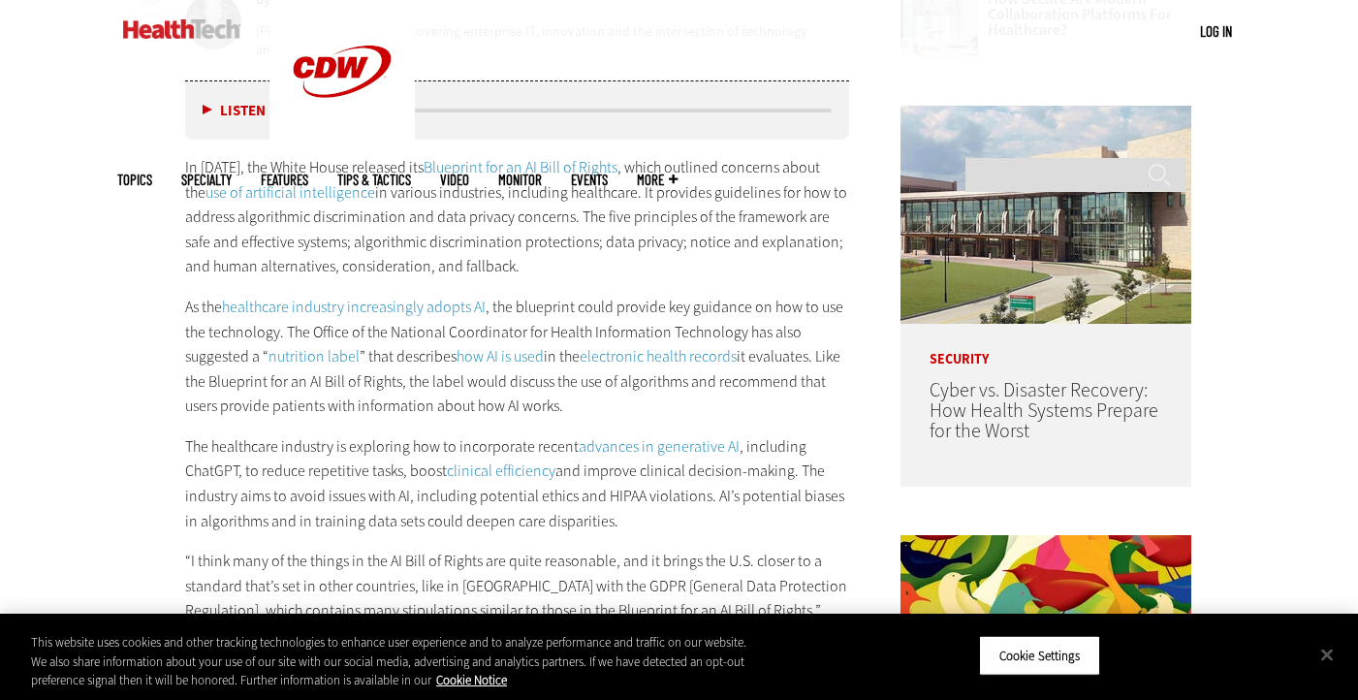
scroll to position [998, 0]
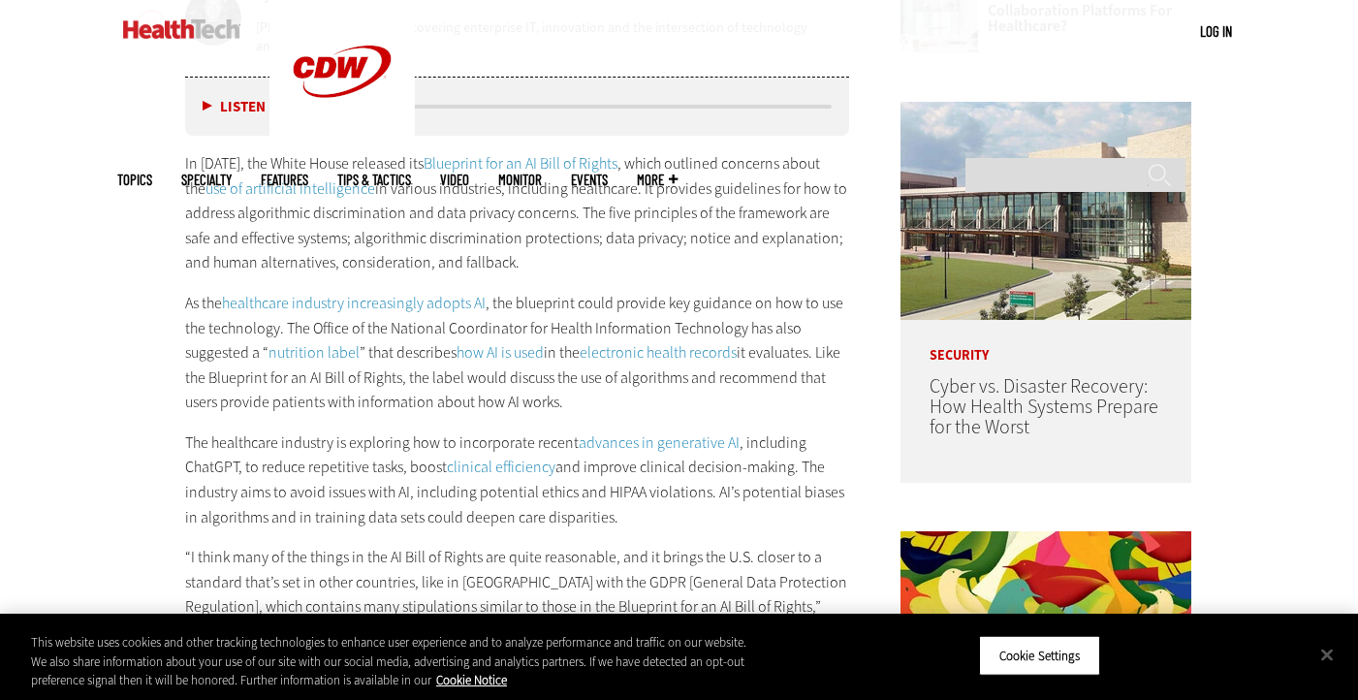
drag, startPoint x: 179, startPoint y: 161, endPoint x: 562, endPoint y: 187, distance: 383.9
click at [562, 187] on p "In [DATE], the White House released its Blueprint for an AI Bill of Rights , wh…" at bounding box center [517, 213] width 665 height 124
drag, startPoint x: 180, startPoint y: 162, endPoint x: 597, endPoint y: 260, distance: 428.3
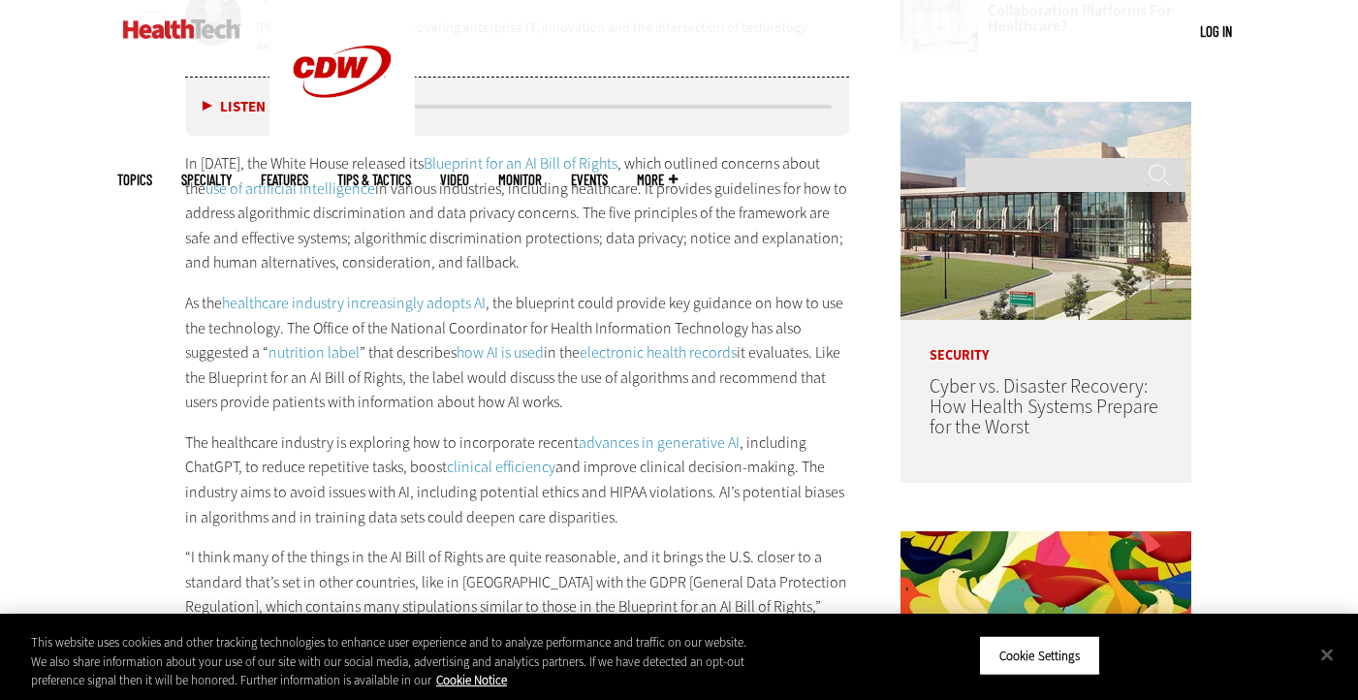
copy p "In [DATE], the White House released its Blueprint for an AI Bill of Rights , wh…"
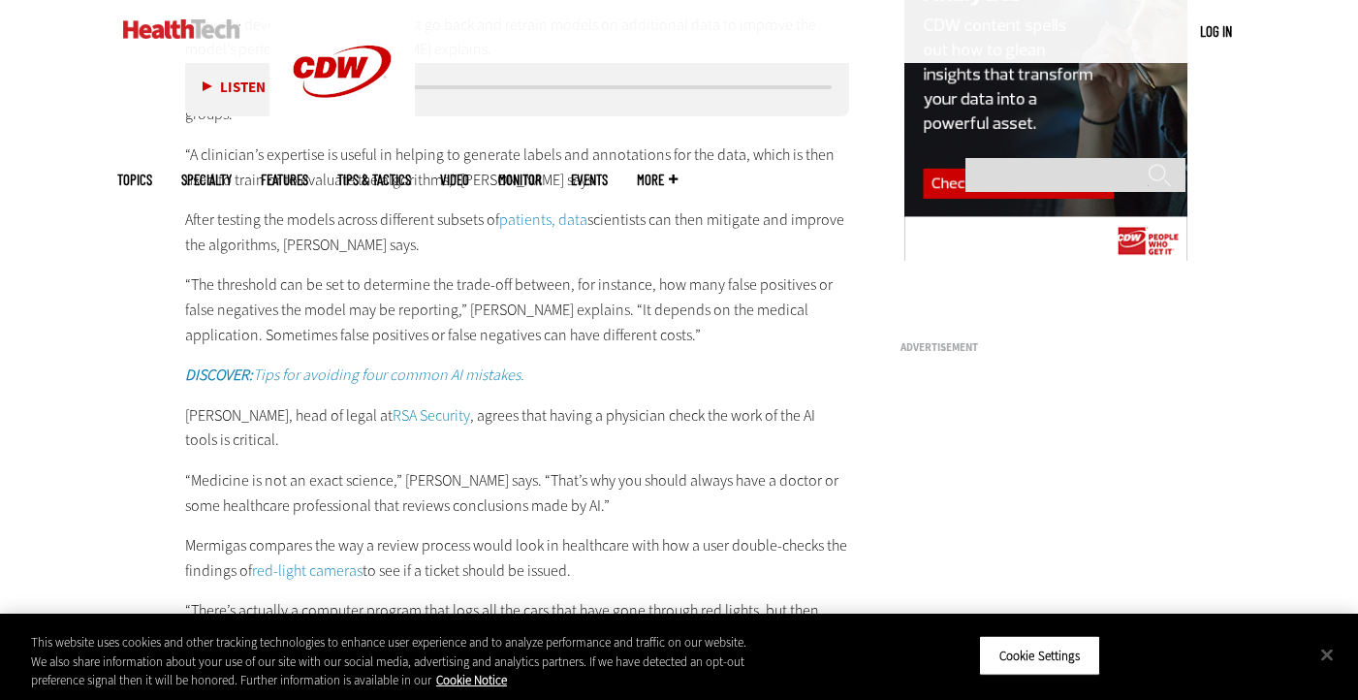
scroll to position [2067, 0]
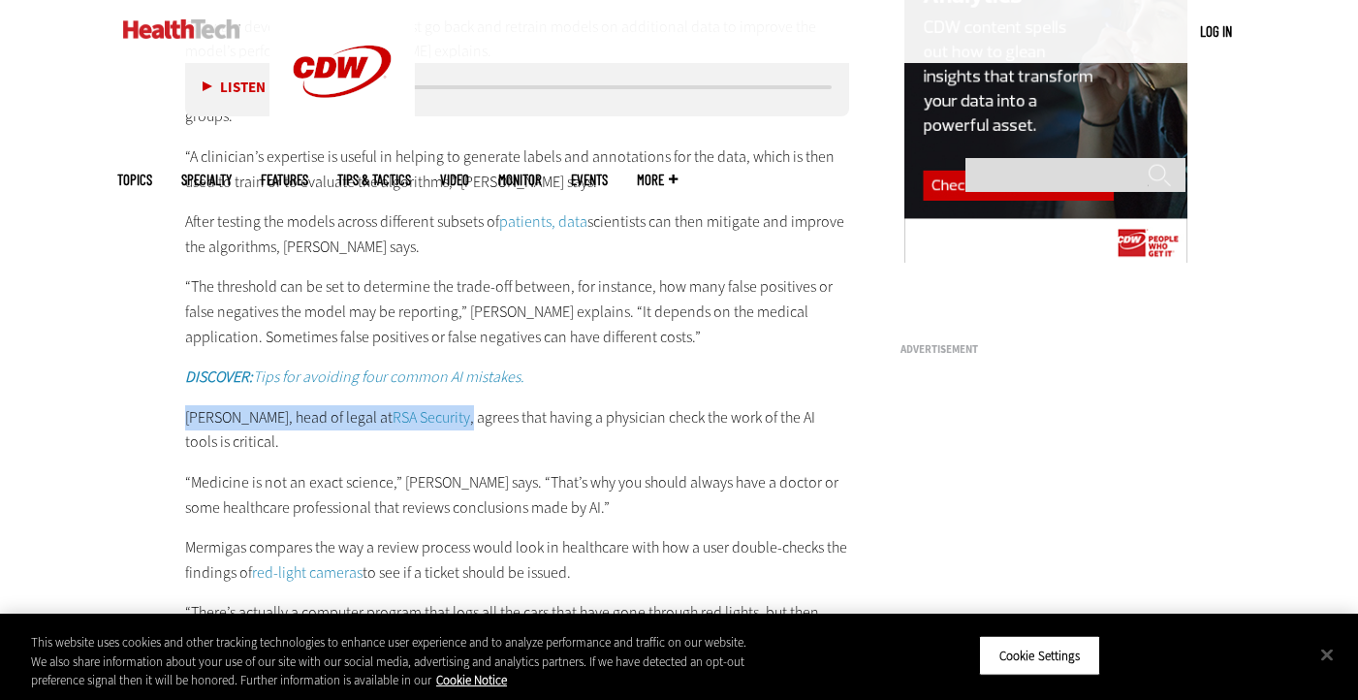
drag, startPoint x: 181, startPoint y: 415, endPoint x: 465, endPoint y: 415, distance: 284.1
copy p "[PERSON_NAME], head of legal at RSA Security ,"
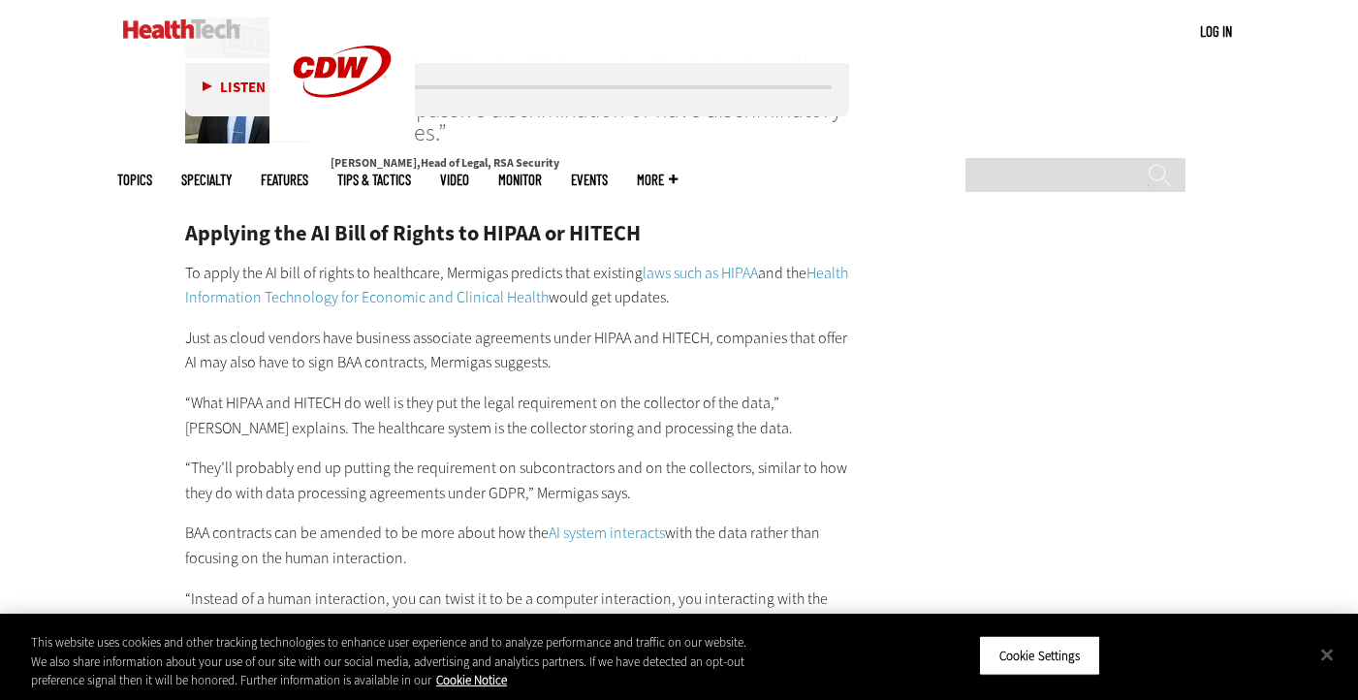
scroll to position [3334, 0]
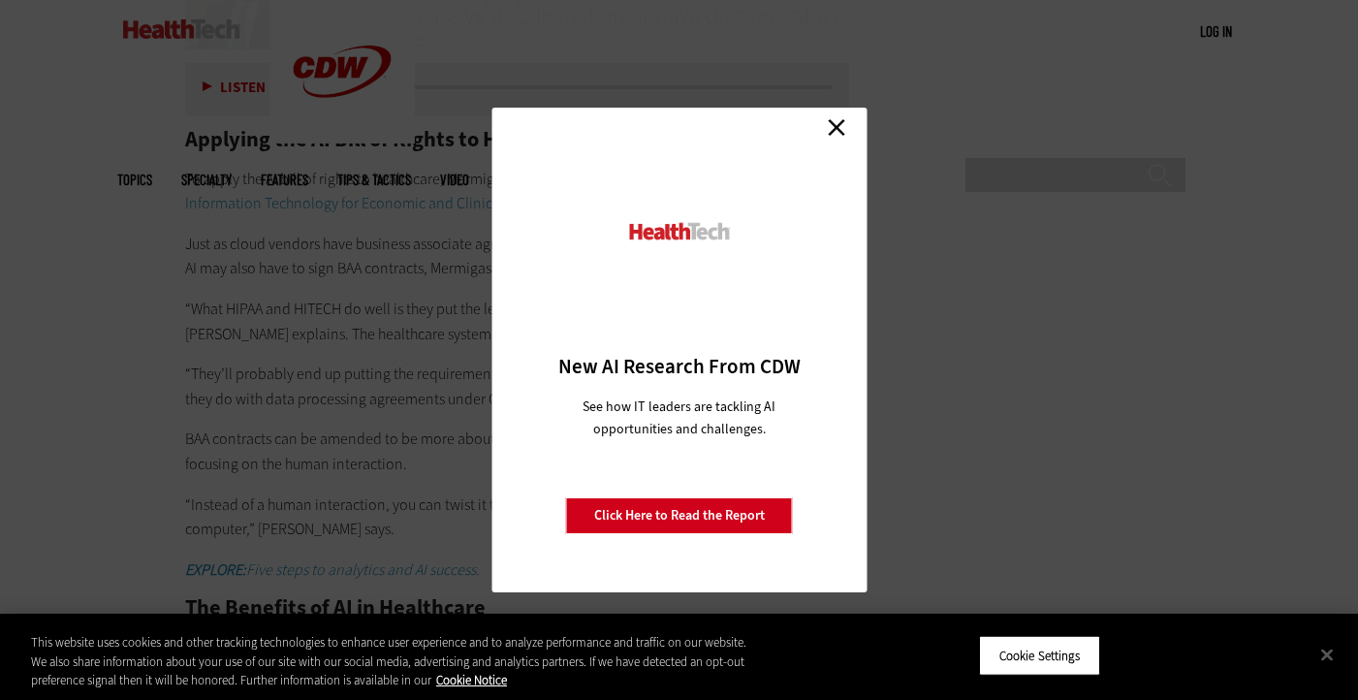
scroll to position [3417, 0]
click at [836, 132] on link "Close" at bounding box center [836, 126] width 29 height 29
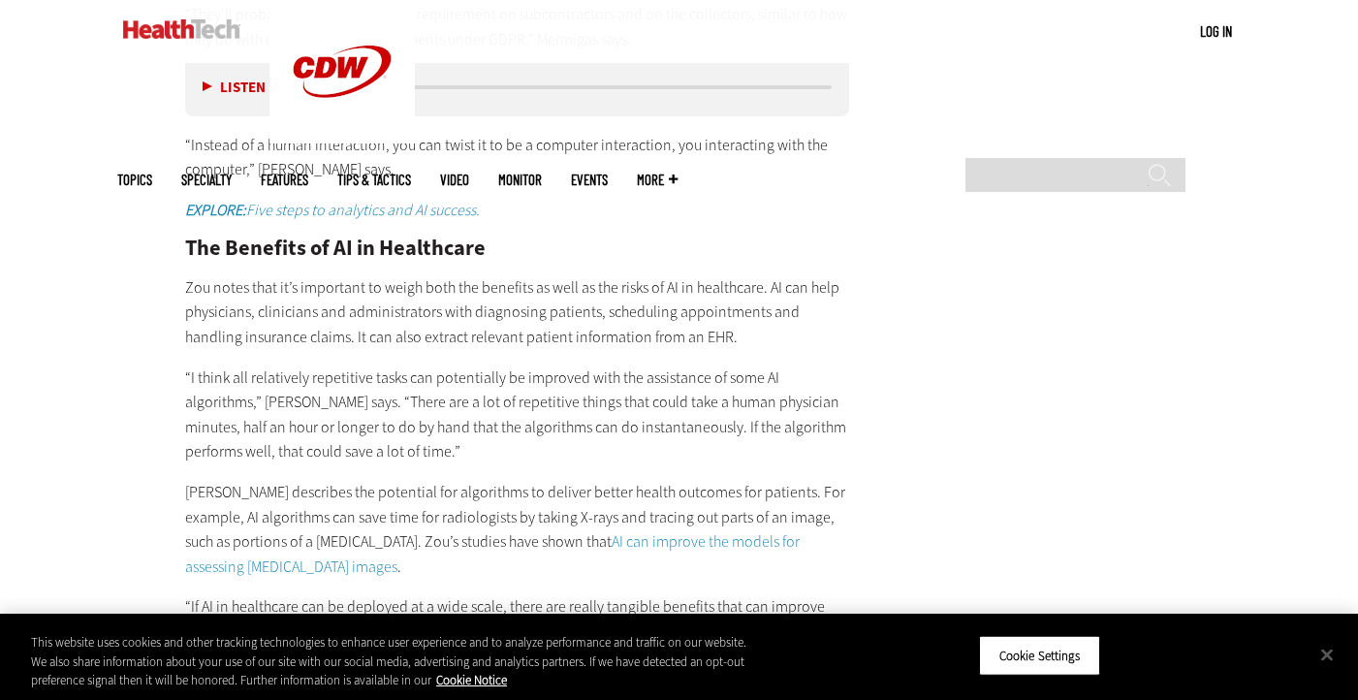
scroll to position [3782, 0]
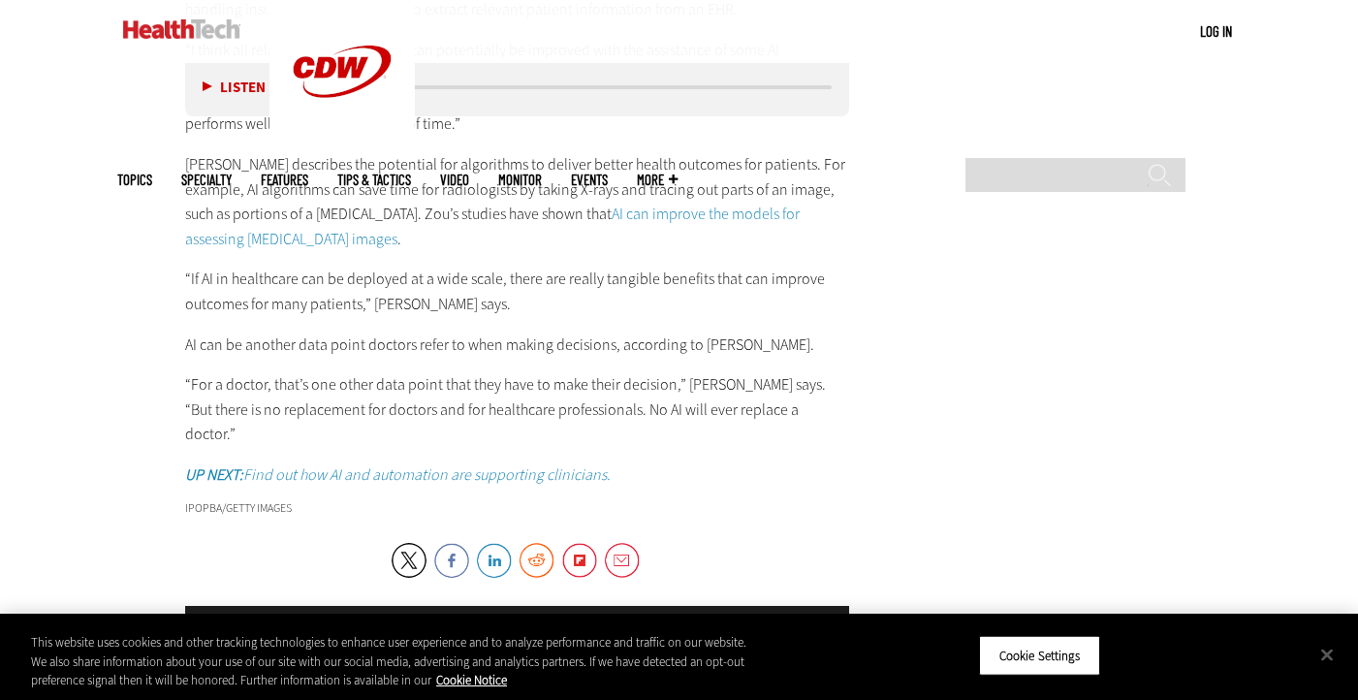
scroll to position [4180, 0]
